Goal: Information Seeking & Learning: Learn about a topic

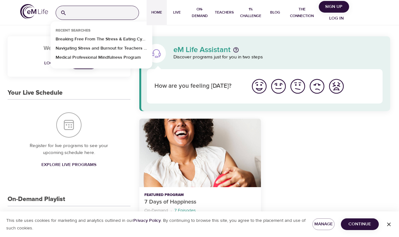
click at [110, 14] on input "search" at bounding box center [103, 13] width 69 height 14
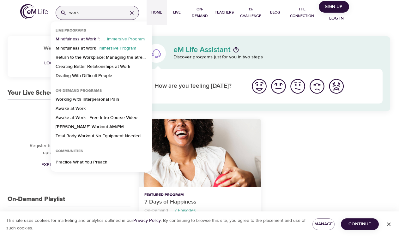
type input "work"
click at [84, 38] on p "Mindfulness at Work ™: Stress Reduction" at bounding box center [80, 40] width 49 height 9
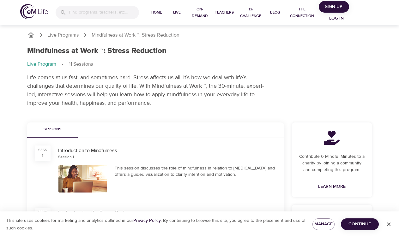
click at [74, 34] on p "Live Programs" at bounding box center [63, 35] width 32 height 7
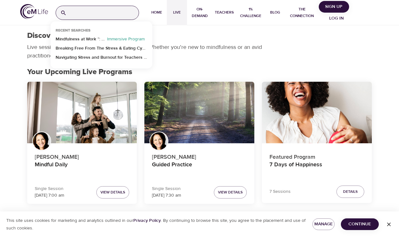
click at [106, 15] on input "search" at bounding box center [103, 13] width 69 height 14
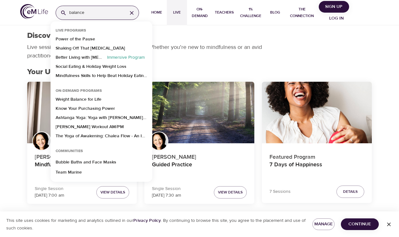
click at [90, 12] on input "balance" at bounding box center [95, 13] width 53 height 14
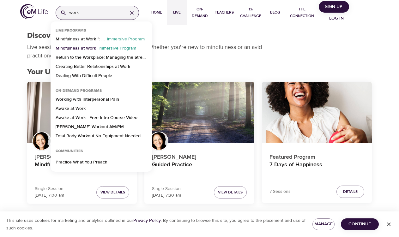
type input "work"
click at [83, 46] on p "Mindfulness at Work" at bounding box center [76, 49] width 40 height 9
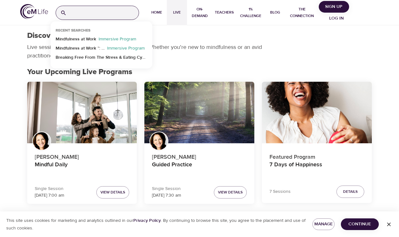
click at [101, 12] on input "search" at bounding box center [103, 13] width 69 height 14
click at [90, 39] on p "Mindfulness at Work" at bounding box center [76, 40] width 40 height 9
click at [125, 11] on input "search" at bounding box center [103, 13] width 69 height 14
click at [129, 38] on p "Immersive Program" at bounding box center [117, 40] width 43 height 9
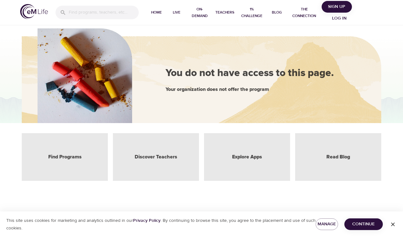
click at [171, 162] on div "Discover Teachers" at bounding box center [156, 157] width 86 height 48
click at [158, 155] on link "Discover Teachers" at bounding box center [156, 156] width 43 height 7
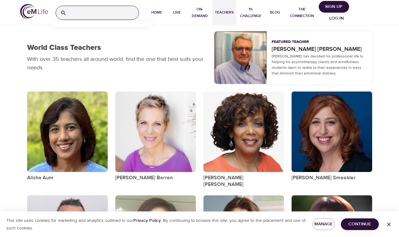
click at [100, 11] on input "search" at bounding box center [103, 13] width 69 height 14
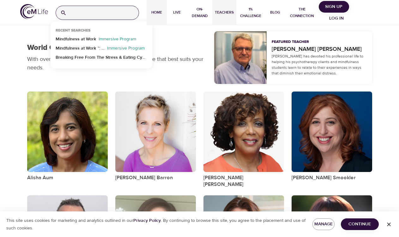
click at [156, 10] on span "Home" at bounding box center [156, 12] width 15 height 7
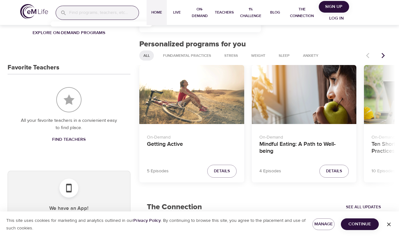
scroll to position [238, 0]
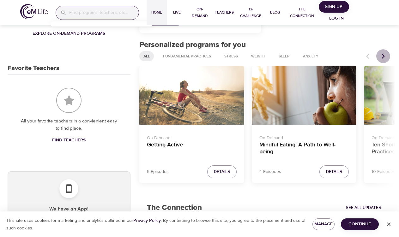
click at [384, 55] on icon "Next items" at bounding box center [383, 56] width 6 height 6
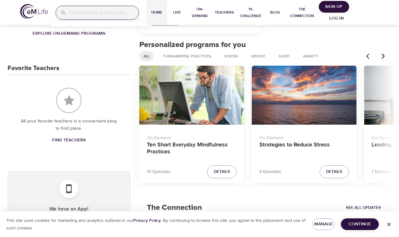
click at [384, 55] on icon "Next items" at bounding box center [383, 56] width 6 height 6
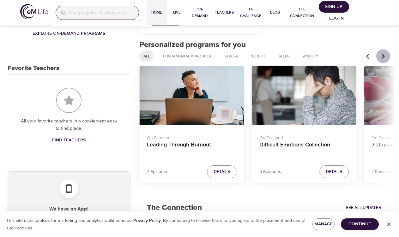
click at [384, 55] on icon "Next items" at bounding box center [383, 56] width 6 height 6
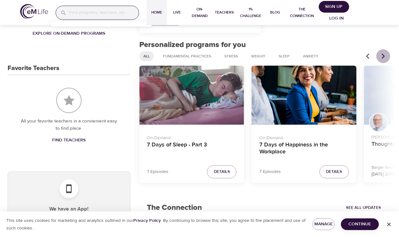
click at [384, 55] on icon "Next items" at bounding box center [383, 56] width 6 height 6
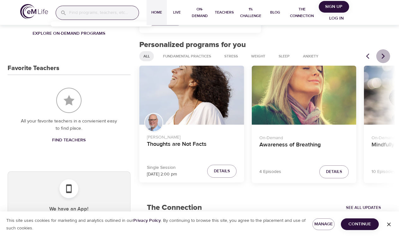
click at [384, 55] on icon "Next items" at bounding box center [383, 56] width 6 height 6
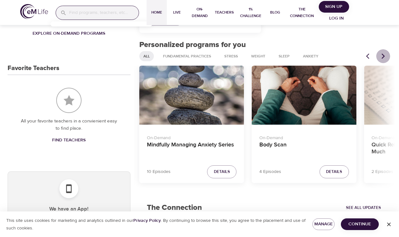
click at [384, 55] on icon "Next items" at bounding box center [383, 56] width 6 height 6
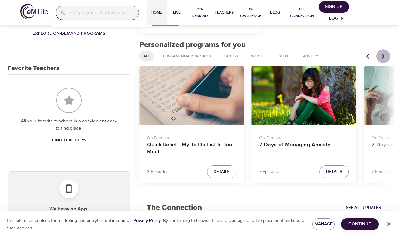
click at [385, 55] on icon "Next items" at bounding box center [383, 56] width 6 height 6
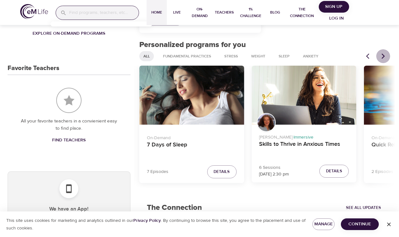
click at [385, 55] on icon "Next items" at bounding box center [383, 56] width 6 height 6
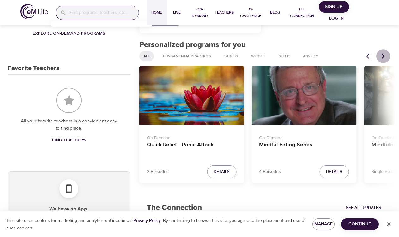
click at [385, 55] on icon "Next items" at bounding box center [383, 56] width 6 height 6
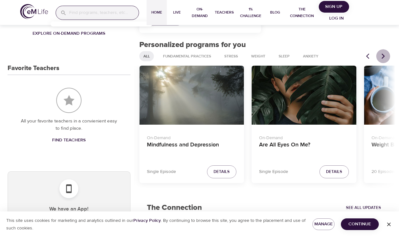
click at [385, 55] on icon "Next items" at bounding box center [383, 56] width 6 height 6
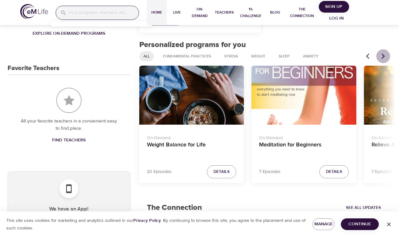
click at [385, 55] on icon "Next items" at bounding box center [383, 56] width 6 height 6
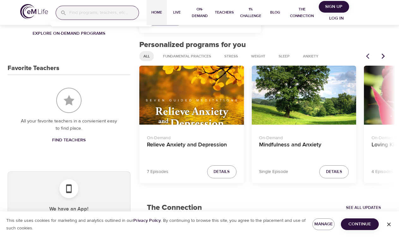
click at [385, 55] on icon "Next items" at bounding box center [383, 56] width 6 height 6
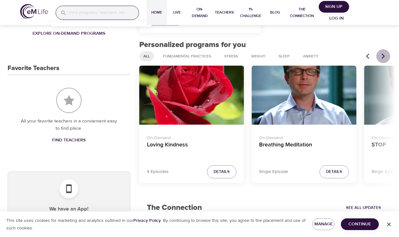
click at [385, 55] on icon "Next items" at bounding box center [383, 56] width 6 height 6
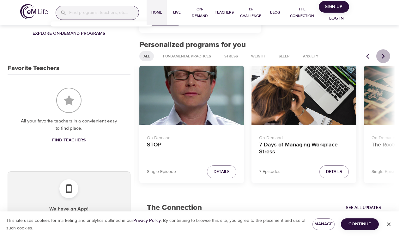
click at [385, 55] on icon "Next items" at bounding box center [383, 56] width 6 height 6
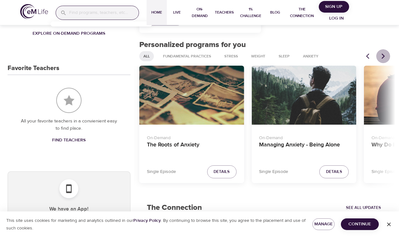
click at [385, 55] on icon "Next items" at bounding box center [383, 56] width 6 height 6
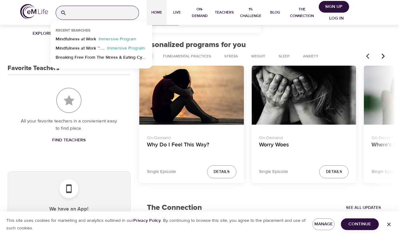
click at [93, 16] on input "search" at bounding box center [103, 13] width 69 height 14
click at [92, 38] on p "Mindfulness at Work" at bounding box center [76, 40] width 40 height 9
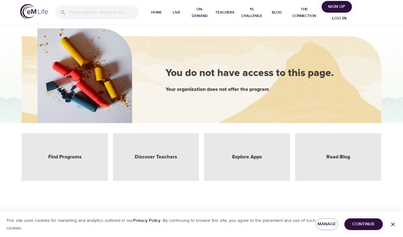
click at [339, 18] on span "Log in" at bounding box center [339, 19] width 25 height 8
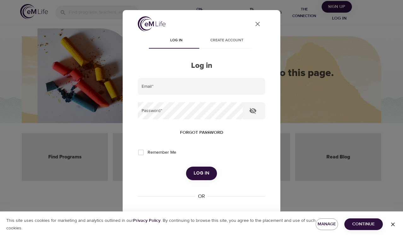
type input "[EMAIL_ADDRESS][DOMAIN_NAME]"
click at [200, 169] on span "Log in" at bounding box center [202, 173] width 16 height 8
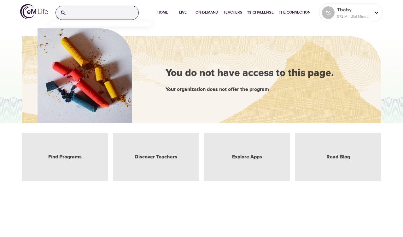
click at [109, 12] on input "search" at bounding box center [103, 13] width 69 height 14
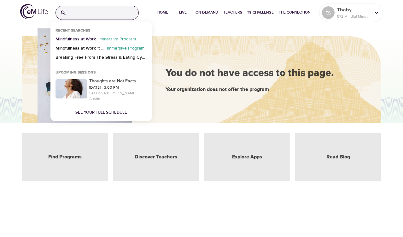
click at [86, 40] on p "Mindfulness at Work" at bounding box center [76, 40] width 40 height 9
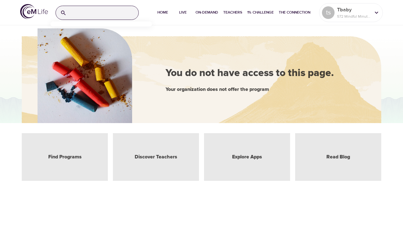
click at [117, 12] on input "search" at bounding box center [103, 13] width 69 height 14
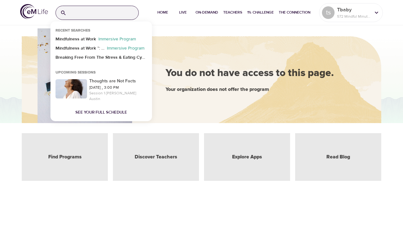
click at [128, 38] on p "Immersive Program" at bounding box center [117, 40] width 43 height 9
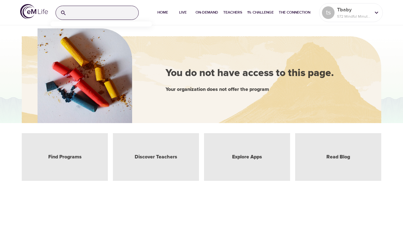
click at [109, 13] on input "search" at bounding box center [103, 13] width 69 height 14
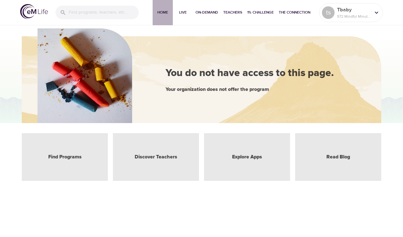
click at [161, 11] on span "Home" at bounding box center [162, 12] width 15 height 7
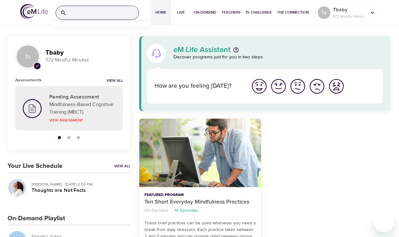
click at [93, 11] on input "search" at bounding box center [103, 13] width 69 height 14
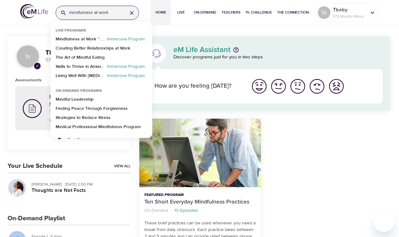
type input "mindfulness at work"
click at [77, 46] on p "Creating Better Relationships at Work" at bounding box center [93, 49] width 74 height 9
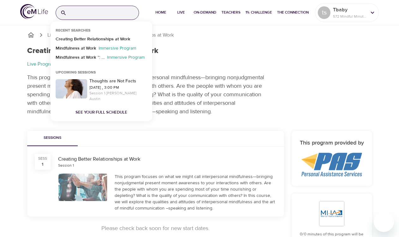
click at [103, 12] on input "search" at bounding box center [103, 13] width 69 height 14
click at [90, 38] on p "Creating Better Relationships at Work" at bounding box center [93, 40] width 74 height 9
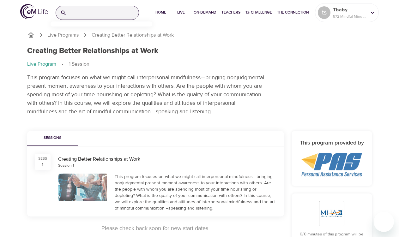
click at [86, 12] on input "search" at bounding box center [103, 13] width 69 height 14
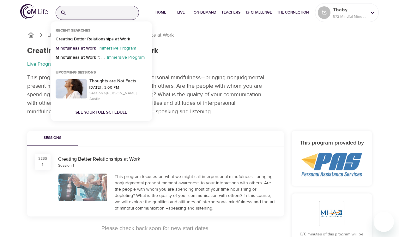
click at [78, 48] on p "Mindfulness at Work" at bounding box center [76, 49] width 40 height 9
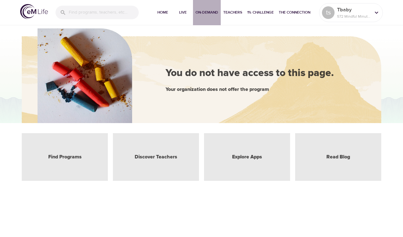
click at [214, 10] on span "On-Demand" at bounding box center [207, 12] width 23 height 7
